Goal: Information Seeking & Learning: Learn about a topic

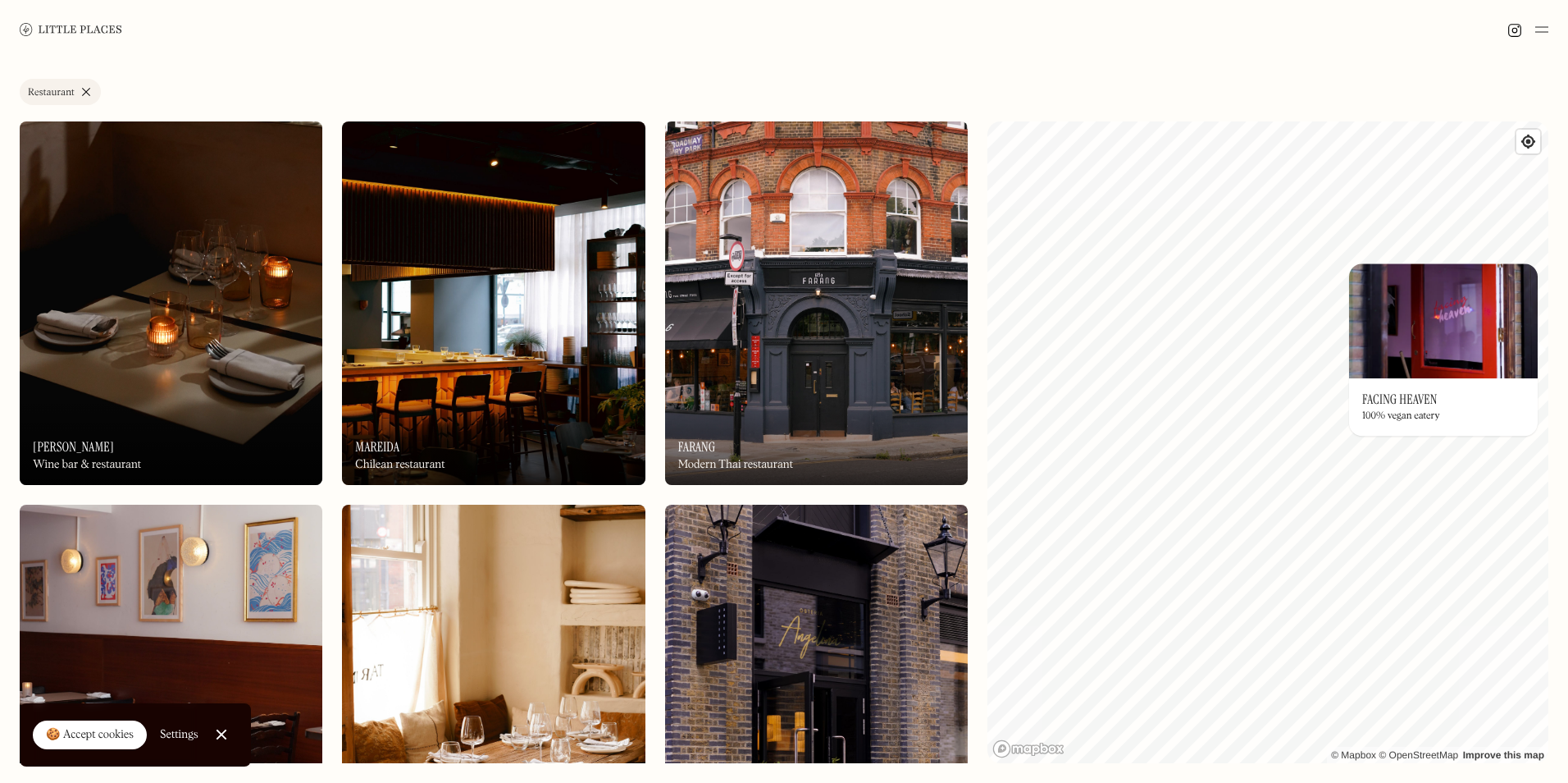
click at [1536, 264] on img at bounding box center [1443, 321] width 188 height 115
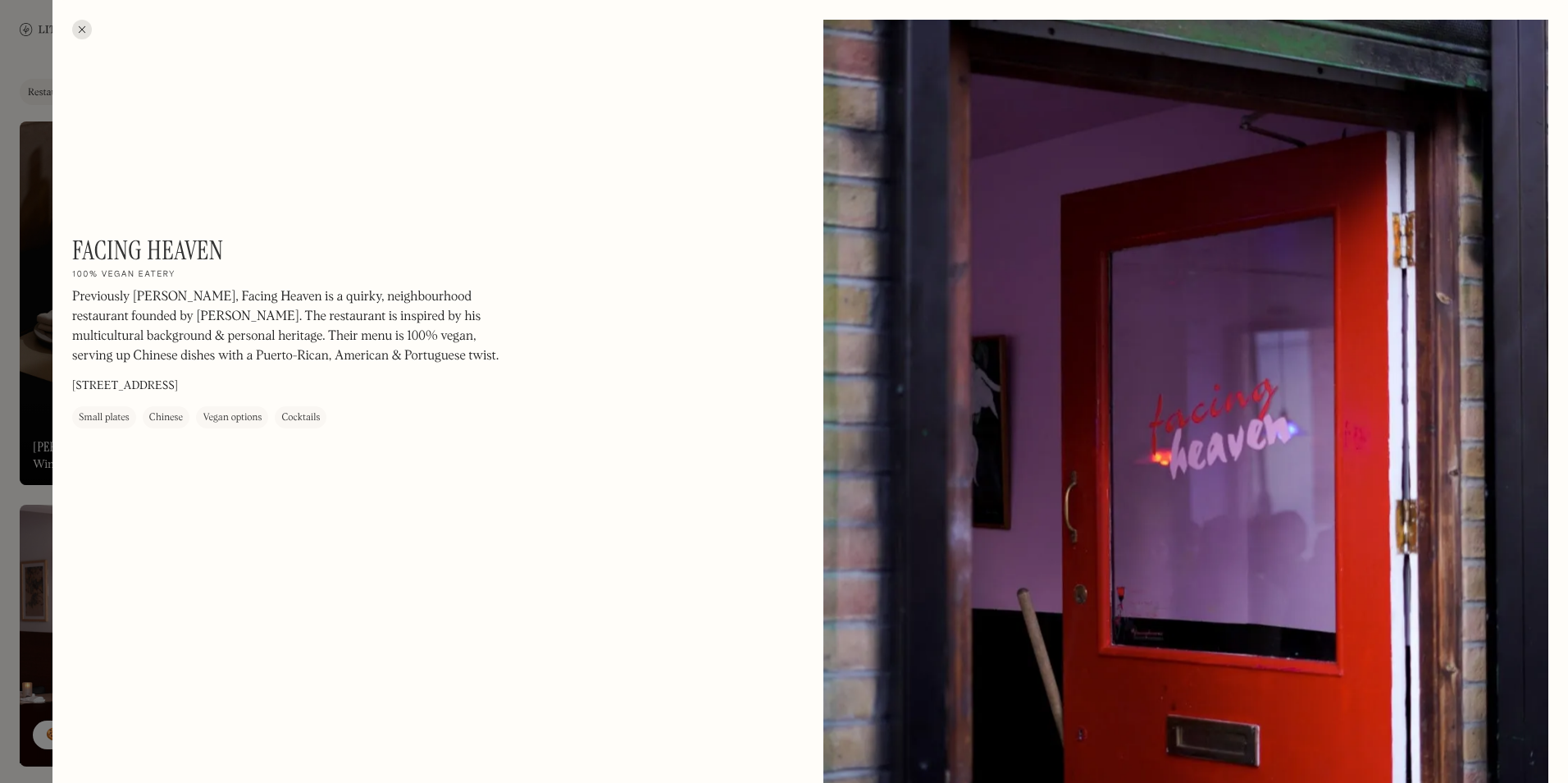
click at [85, 28] on div at bounding box center [81, 29] width 19 height 19
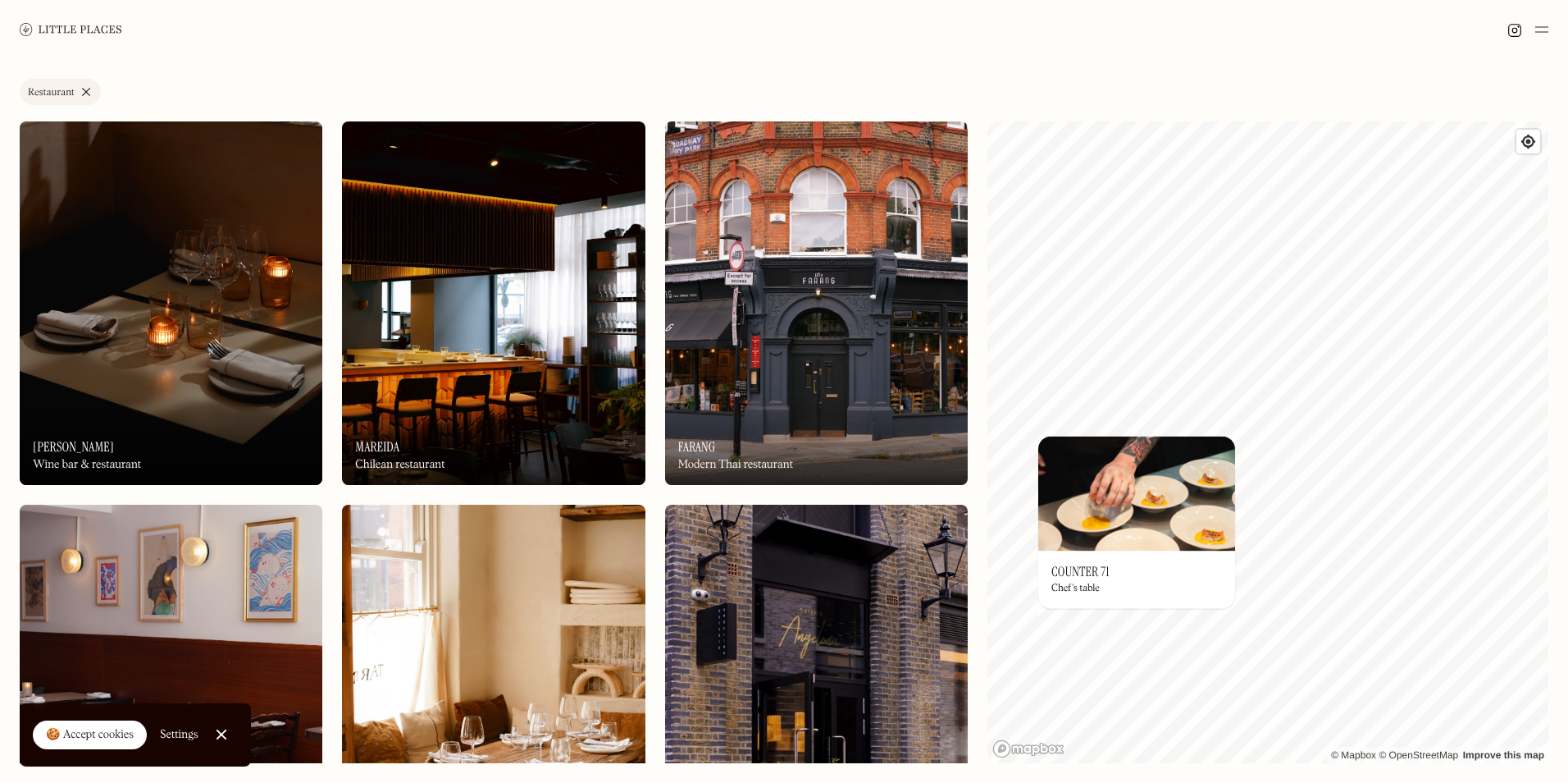
click at [1116, 522] on img at bounding box center [1137, 493] width 197 height 115
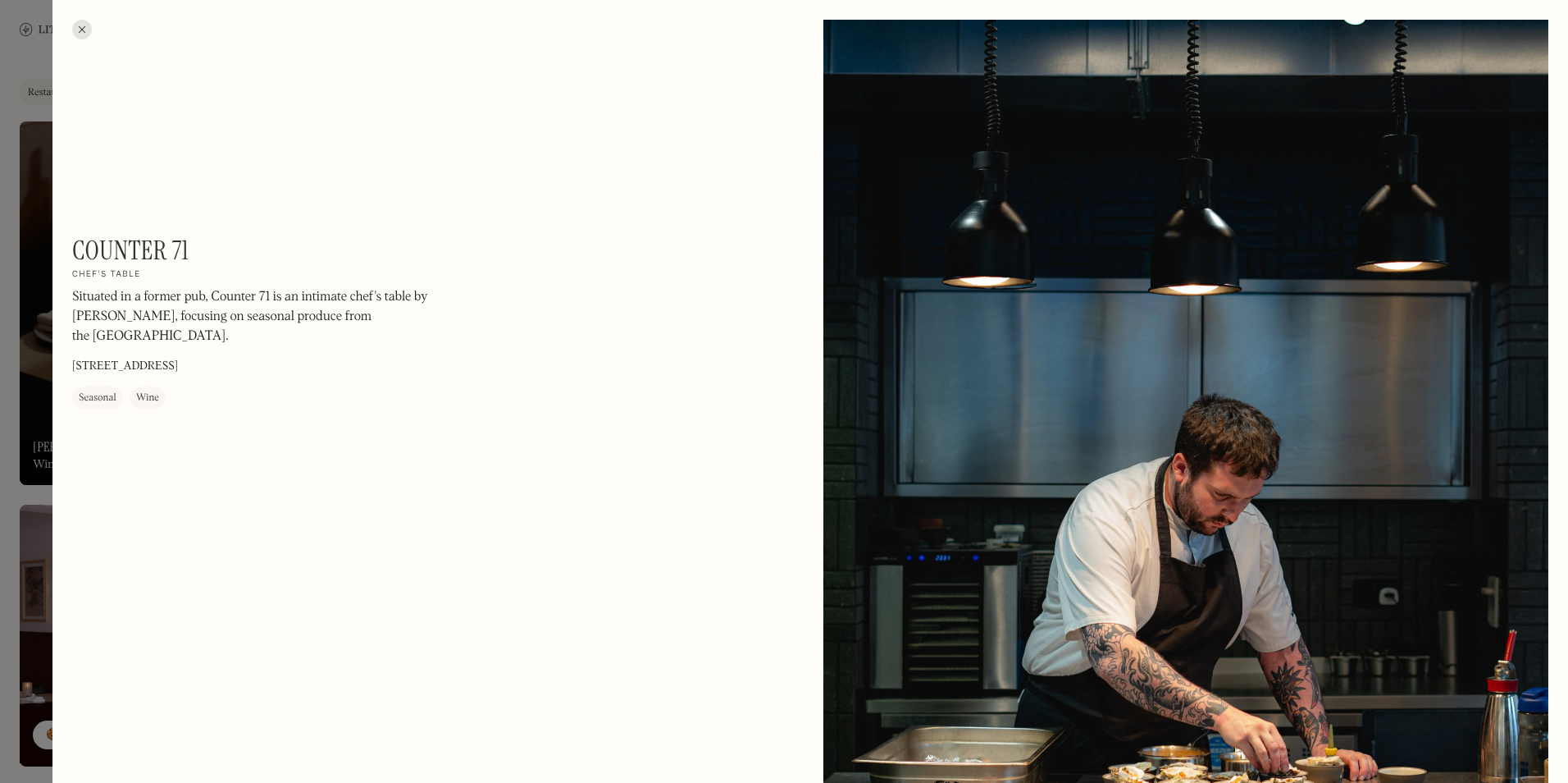
click at [84, 30] on div at bounding box center [81, 29] width 19 height 19
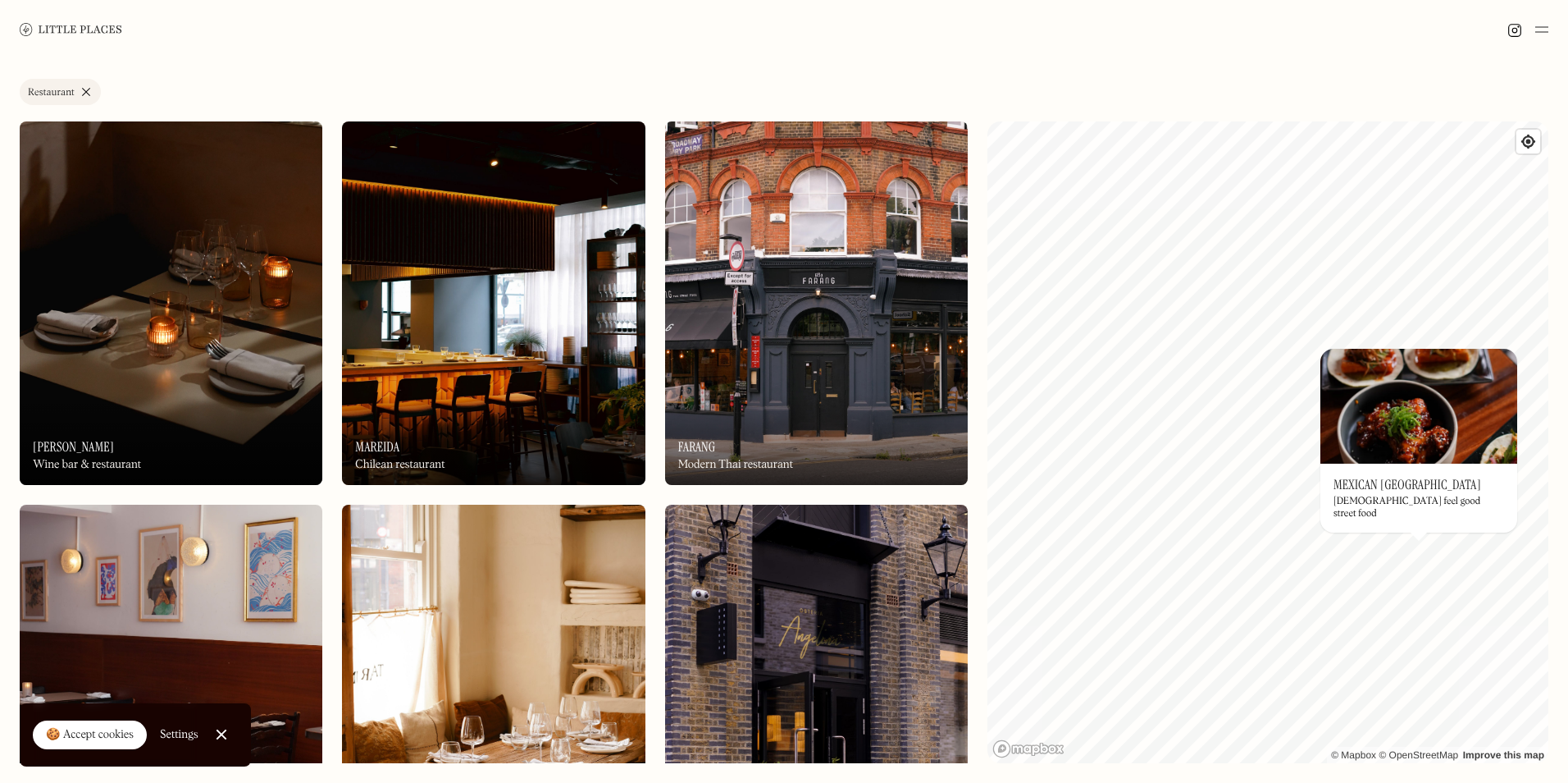
click at [1412, 425] on img at bounding box center [1419, 406] width 197 height 115
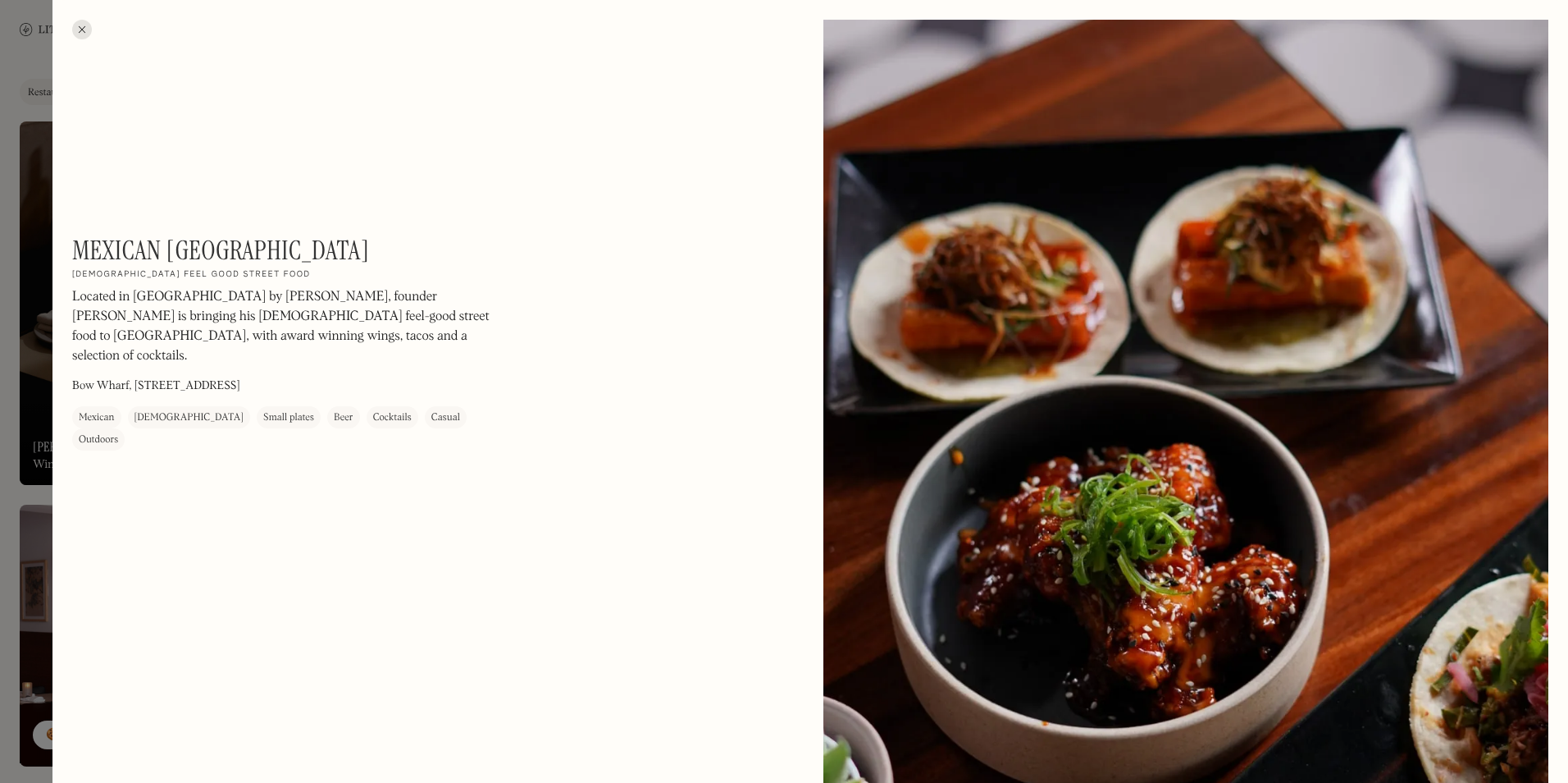
click at [19, 202] on div at bounding box center [784, 391] width 1568 height 783
